Goal: Information Seeking & Learning: Learn about a topic

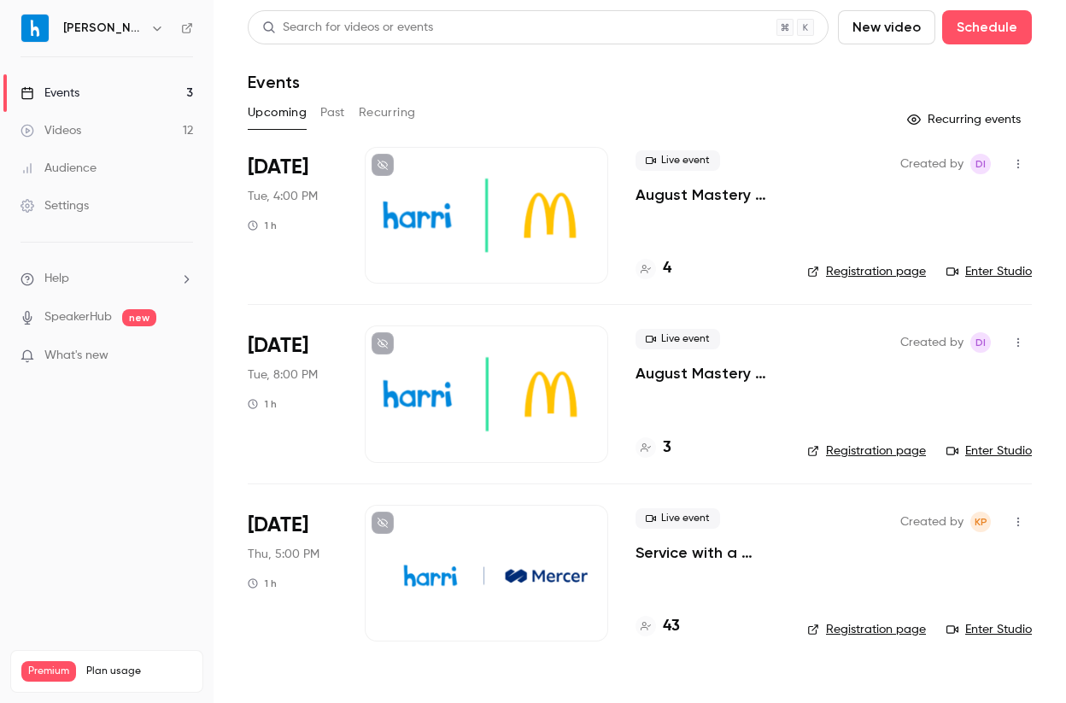
click at [190, 92] on link "Events 3" at bounding box center [107, 93] width 214 height 38
click at [672, 636] on h4 "43" at bounding box center [671, 626] width 17 height 23
